Goal: Find specific page/section: Find specific page/section

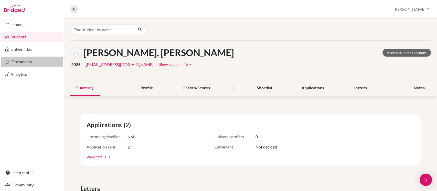
click at [32, 65] on link "Documents" at bounding box center [32, 62] width 62 height 10
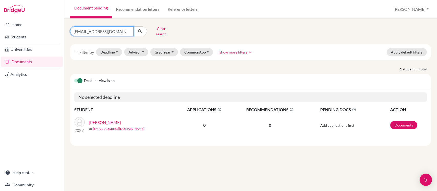
click at [129, 30] on input "2554@primacy.org.tw" at bounding box center [102, 31] width 64 height 10
type input "Ayu"
click button "submit" at bounding box center [141, 31] width 14 height 10
click at [104, 120] on link "Ogura, Ayu" at bounding box center [99, 122] width 20 height 6
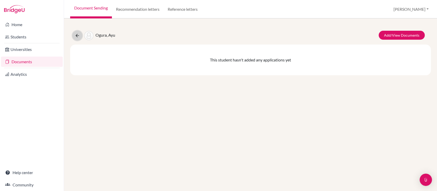
click at [78, 36] on icon at bounding box center [77, 35] width 5 height 5
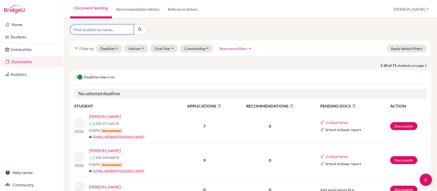
click at [111, 31] on input "Find student by name..." at bounding box center [102, 30] width 64 height 10
type input "Ayu"
click button "submit" at bounding box center [141, 30] width 14 height 10
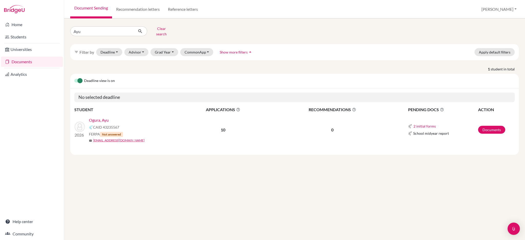
click at [103, 117] on link "Ogura, Ayu" at bounding box center [99, 120] width 20 height 6
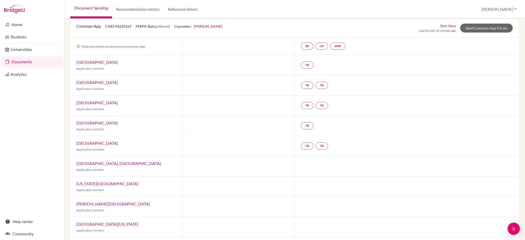
scroll to position [49, 0]
